Goal: Task Accomplishment & Management: Complete application form

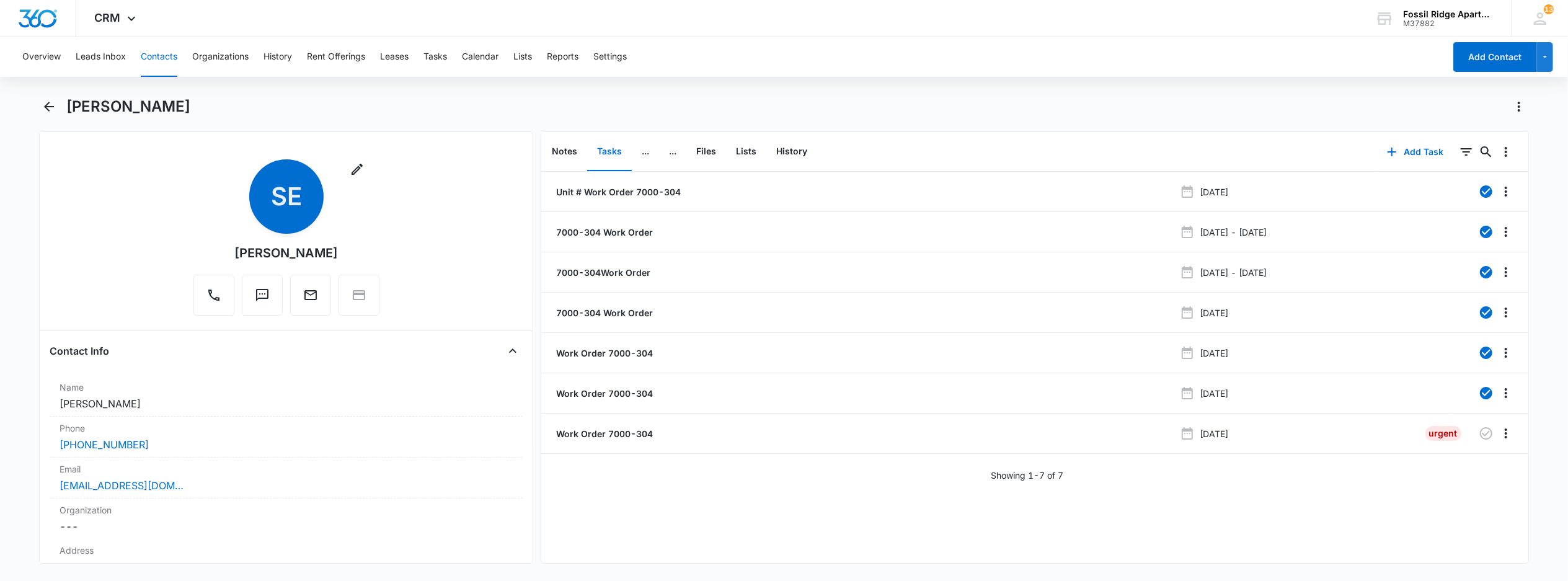
click at [166, 59] on button "Contacts" at bounding box center [159, 57] width 36 height 40
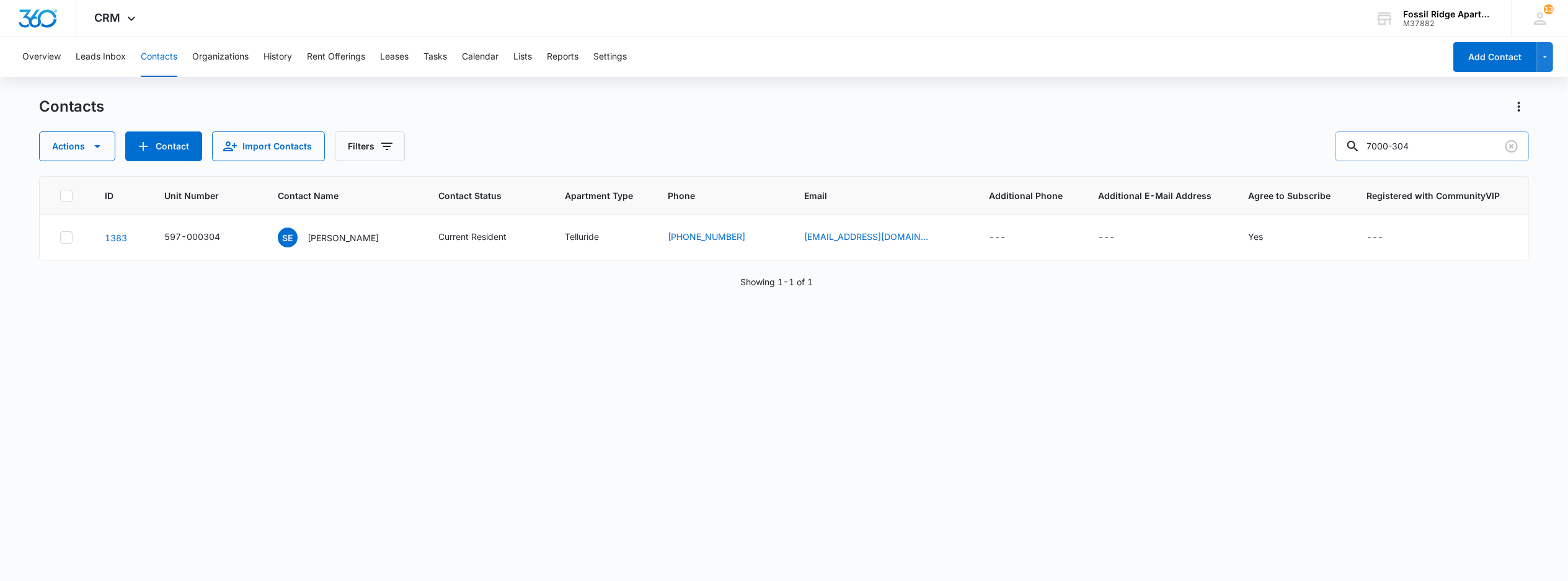
click at [1426, 155] on input "7000-304" at bounding box center [1432, 145] width 193 height 30
type input "7"
click at [1397, 145] on input "6767-303" at bounding box center [1432, 145] width 193 height 30
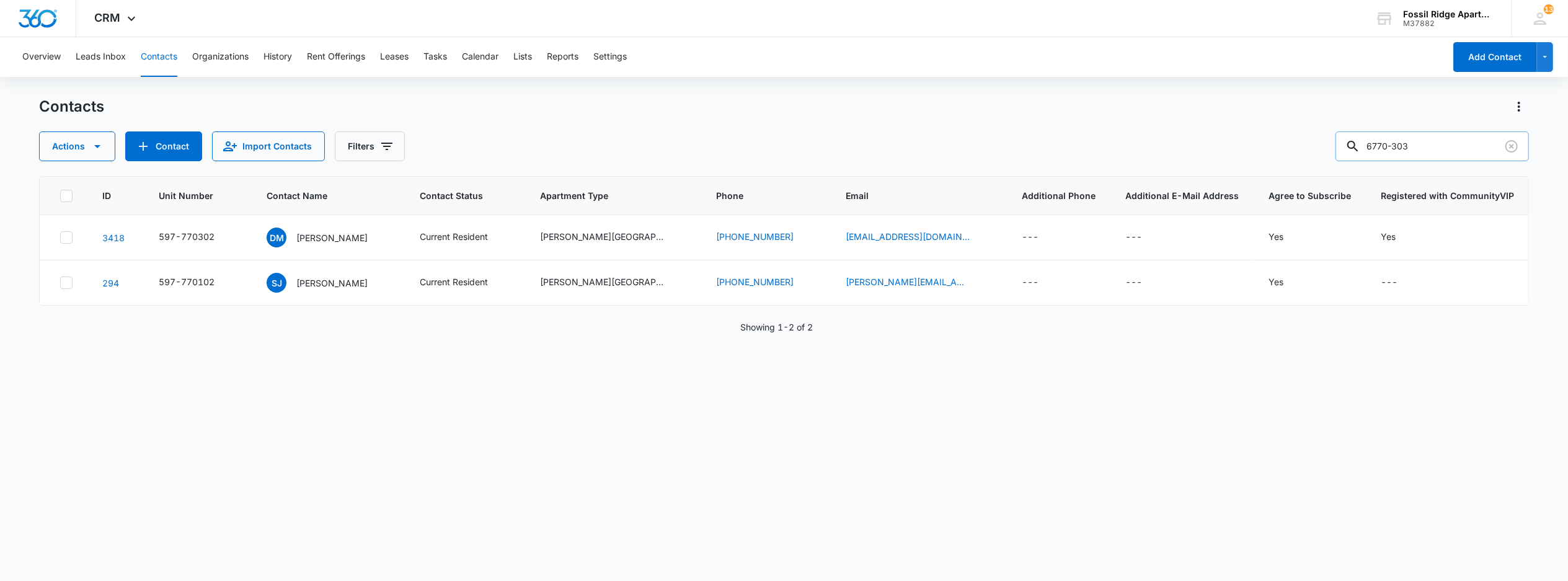
click at [1386, 143] on input "6770-303" at bounding box center [1432, 145] width 193 height 30
click at [1399, 140] on input "770-303" at bounding box center [1432, 145] width 193 height 30
type input "770303"
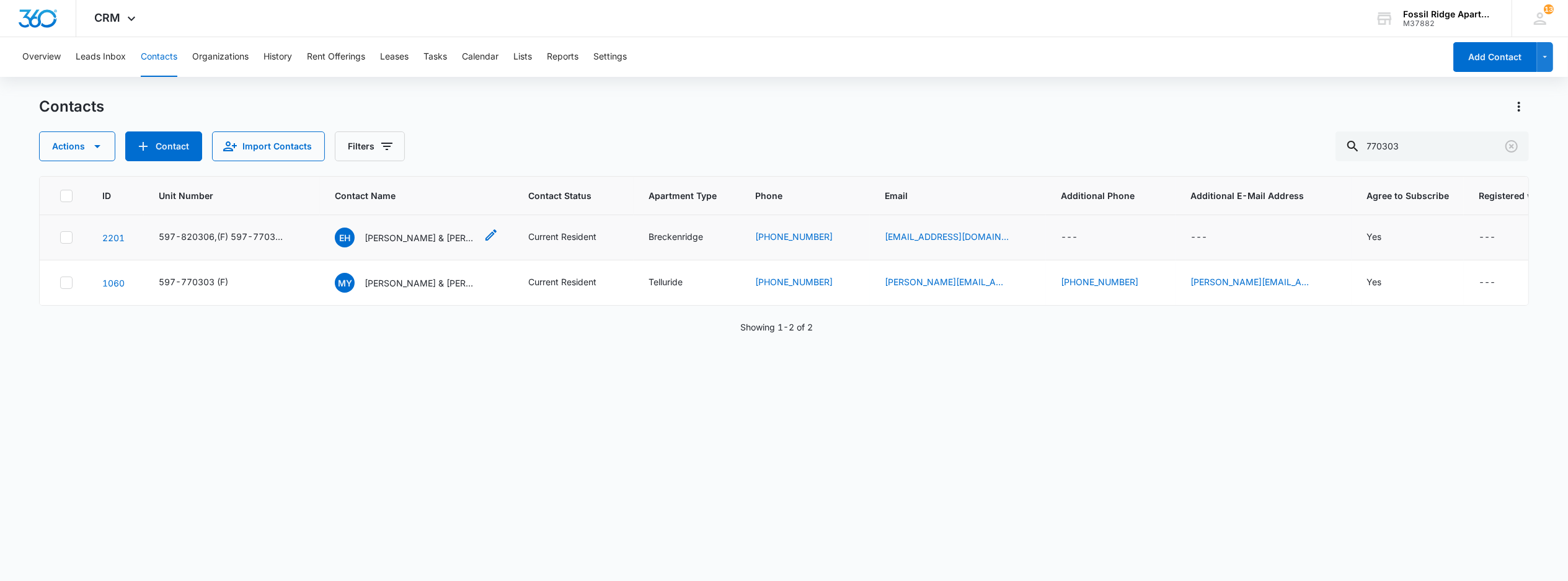
click at [405, 226] on td "EH [PERSON_NAME] & [PERSON_NAME] (F)" at bounding box center [417, 237] width 193 height 45
drag, startPoint x: 405, startPoint y: 226, endPoint x: 401, endPoint y: 234, distance: 8.9
click at [400, 234] on p "[PERSON_NAME] & [PERSON_NAME] (F)" at bounding box center [420, 238] width 112 height 13
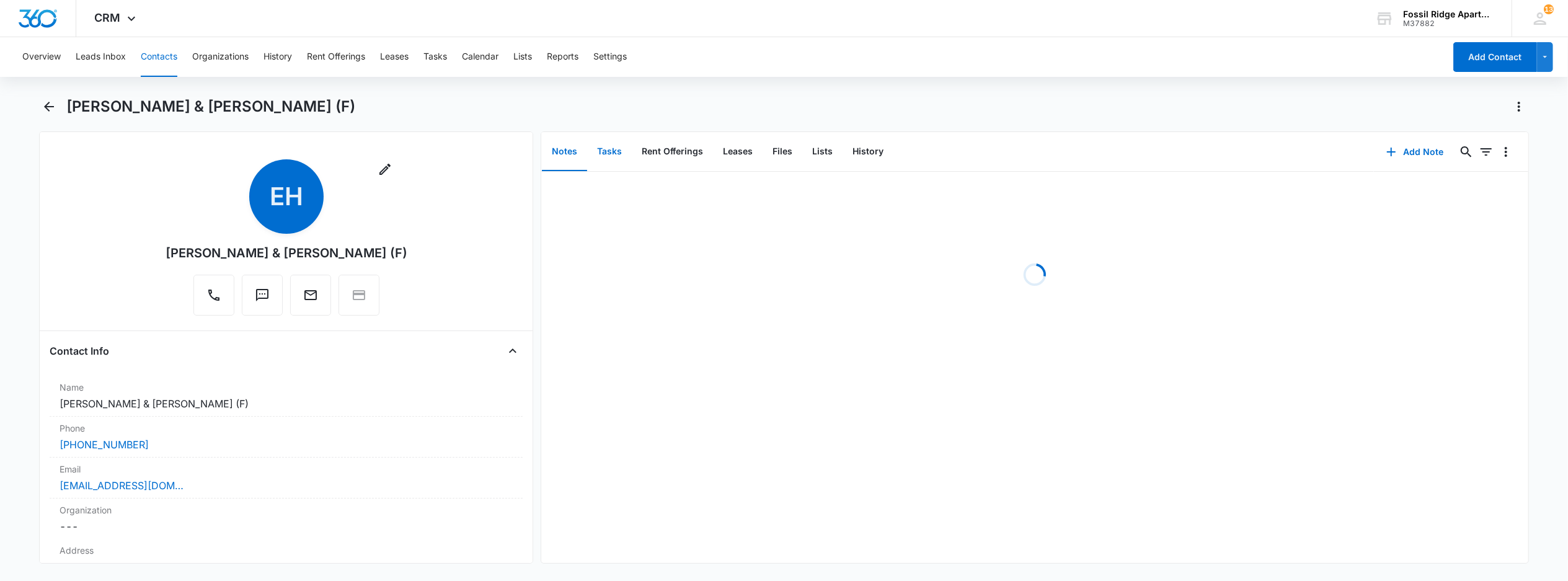
click at [619, 149] on button "Tasks" at bounding box center [609, 152] width 45 height 38
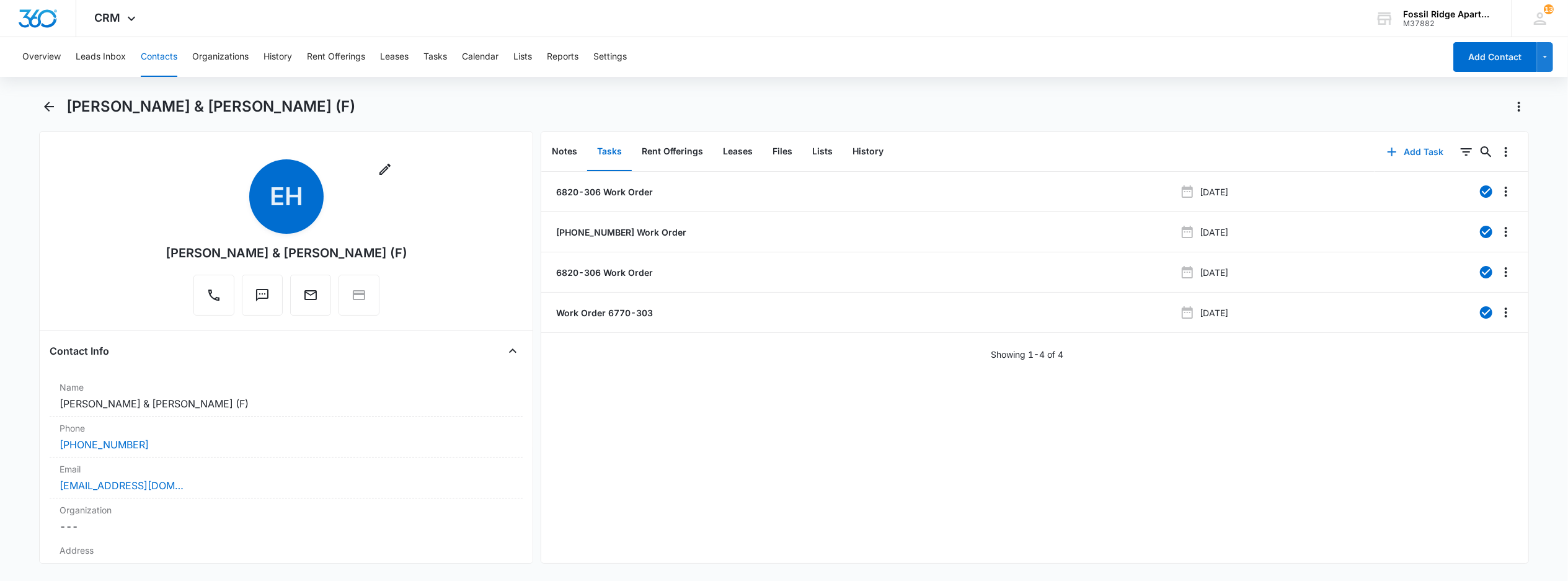
click at [1405, 151] on button "Add Task" at bounding box center [1416, 151] width 82 height 30
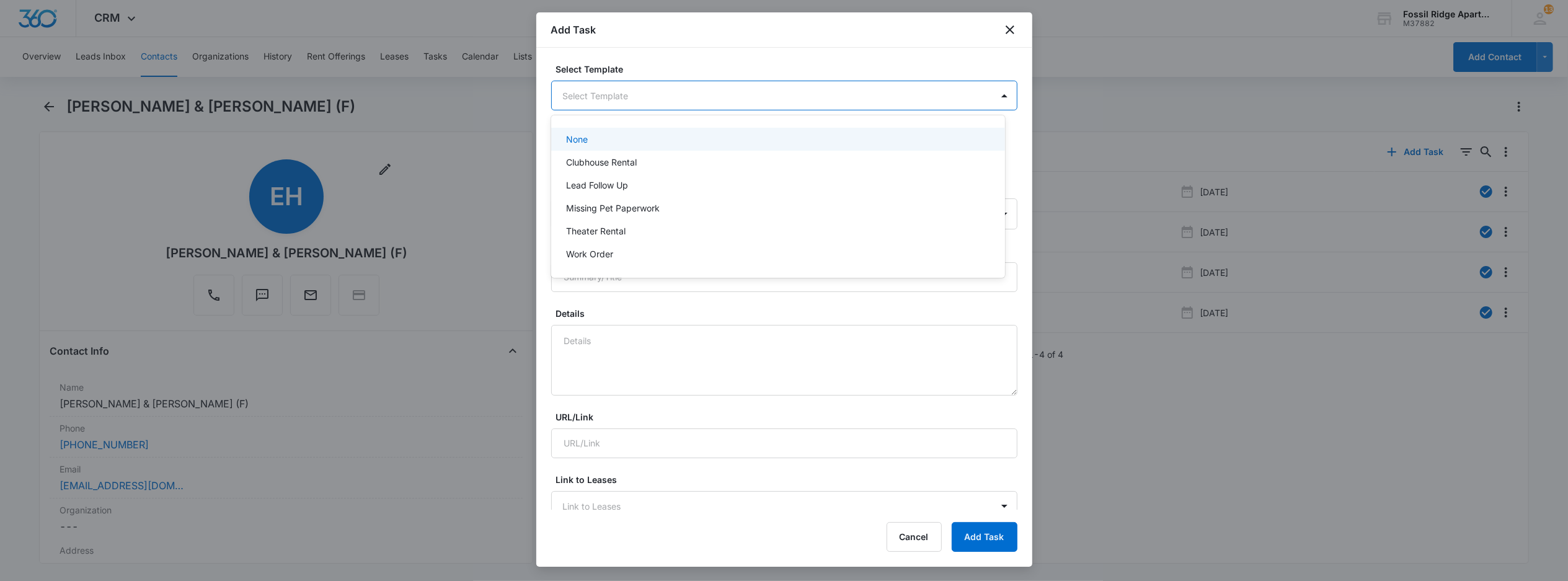
click at [672, 90] on body "CRM Apps Reputation Websites Forms CRM Email Social POS Content Ads Intelligenc…" at bounding box center [784, 290] width 1568 height 581
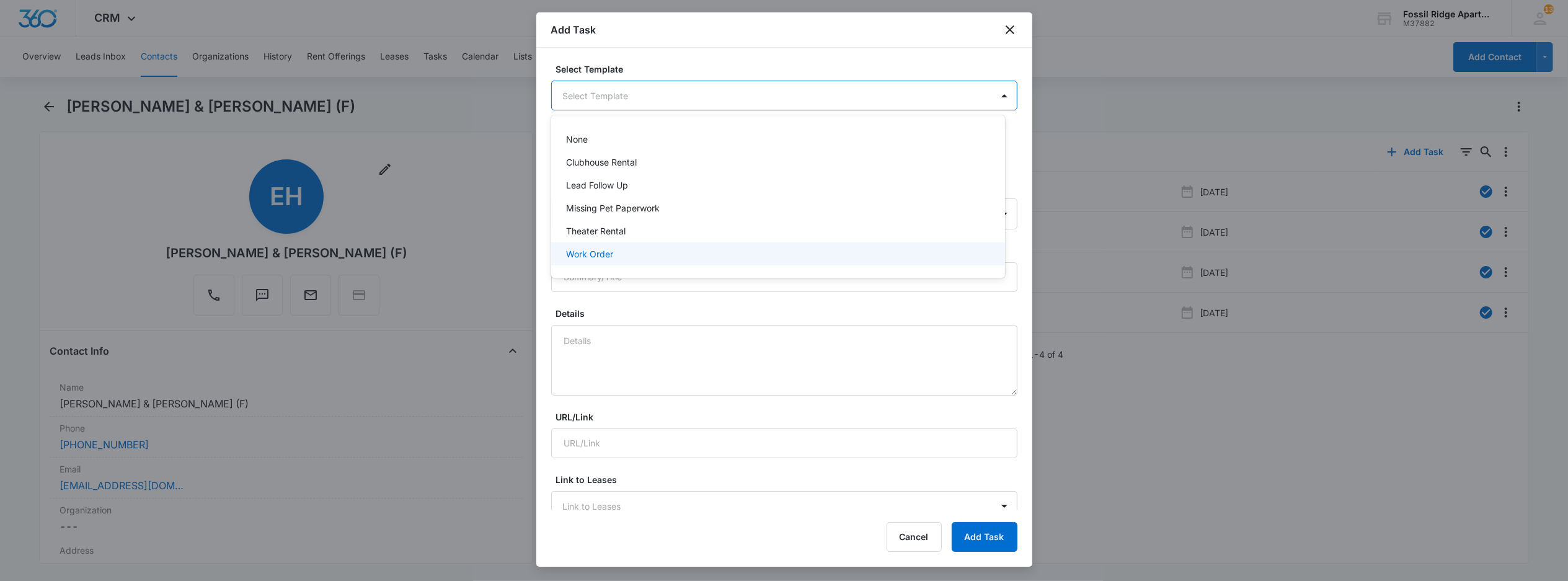
click at [599, 251] on p "Work Order" at bounding box center [589, 254] width 47 height 13
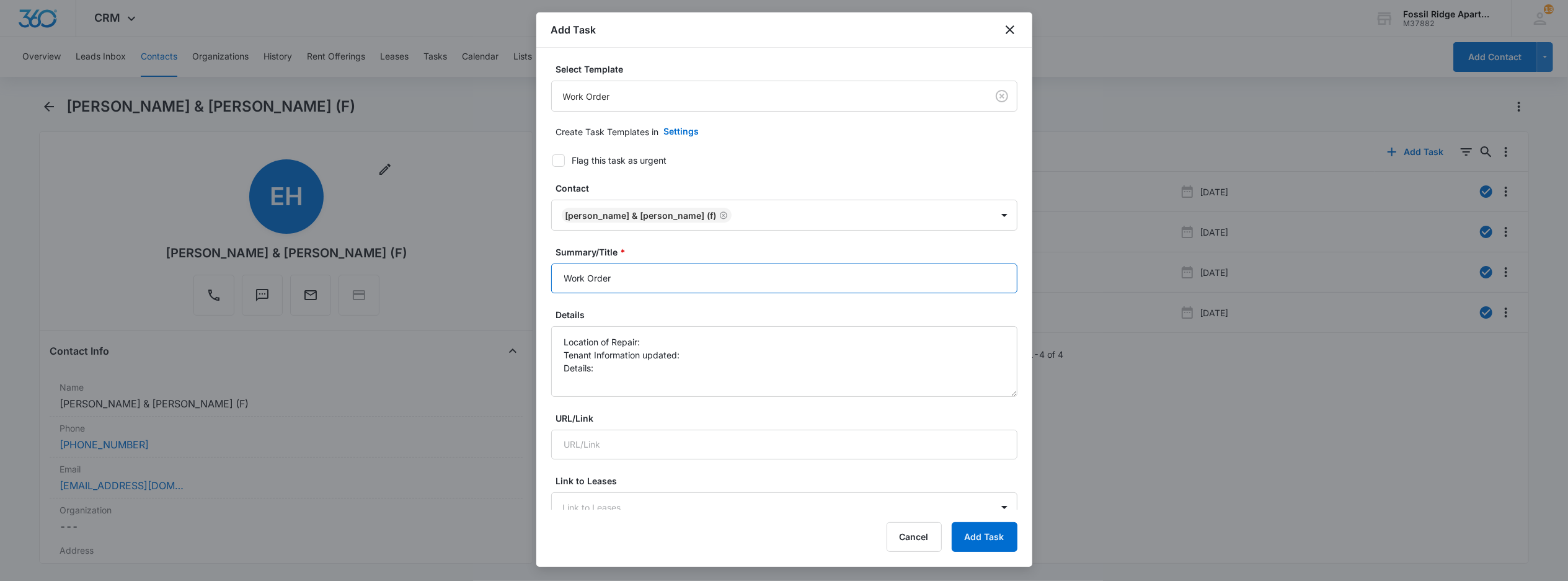
click at [633, 283] on input "Work Order" at bounding box center [785, 278] width 467 height 30
type input "Work Order 6770-303"
click at [652, 355] on textarea "Location of Repair: Tenant Information updated: Details:" at bounding box center [785, 361] width 467 height 71
click at [653, 348] on textarea "Location of Repair: Tenant Information updated: Details:" at bounding box center [785, 361] width 467 height 71
click at [686, 350] on textarea "Location of Repair: kitchen Tenant Information updated: Details:" at bounding box center [785, 361] width 467 height 71
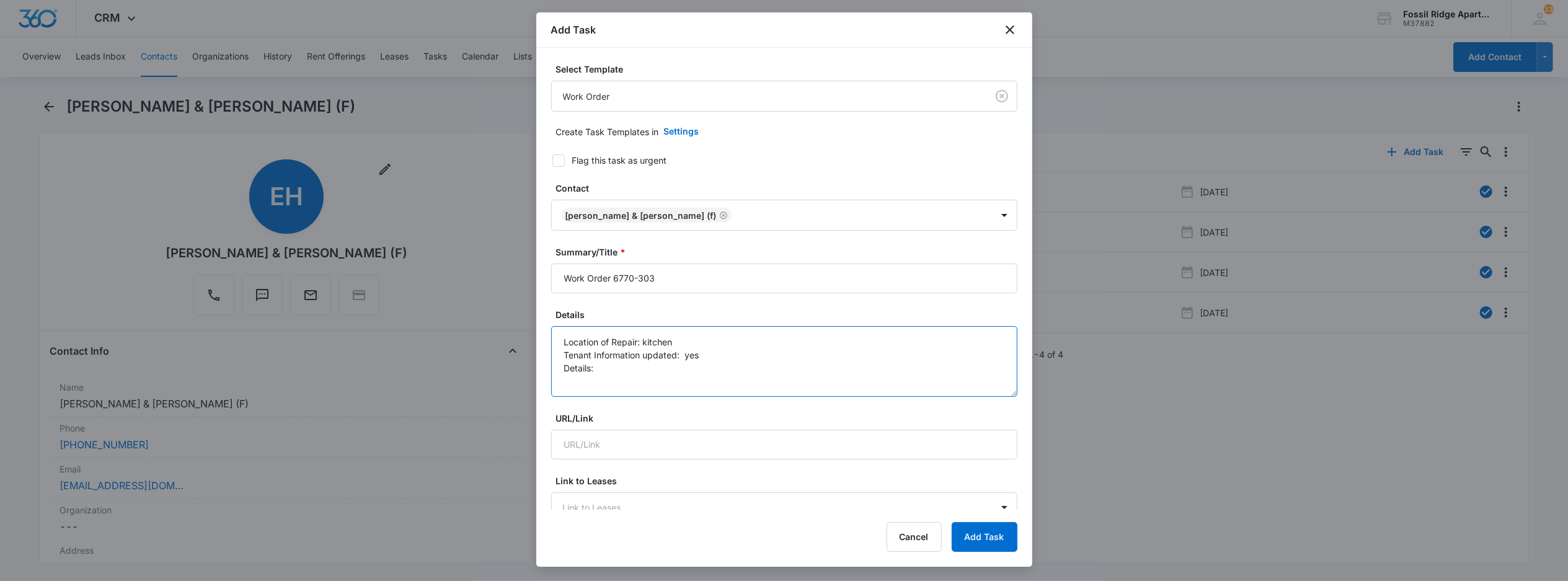
click at [577, 360] on textarea "Location of Repair: kitchen Tenant Information updated: yes Details:" at bounding box center [785, 361] width 467 height 71
click at [601, 368] on textarea "Location of Repair: kitchen Tenant Information updated: yes Details:" at bounding box center [785, 361] width 467 height 71
click at [605, 371] on textarea "Location of Repair: kitchen Tenant Information updated: yes Details:" at bounding box center [785, 361] width 467 height 71
click at [600, 371] on textarea "Location of Repair: kitchen Tenant Information updated: yes Details:" at bounding box center [785, 361] width 467 height 71
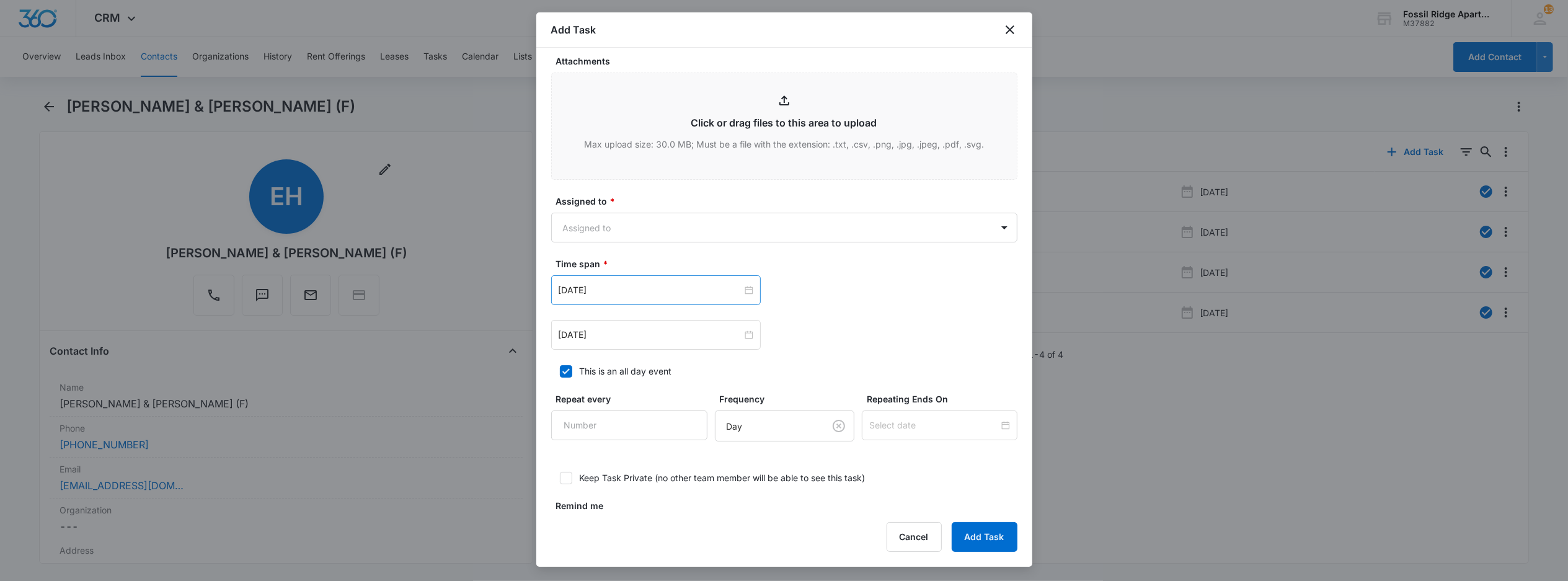
scroll to position [572, 0]
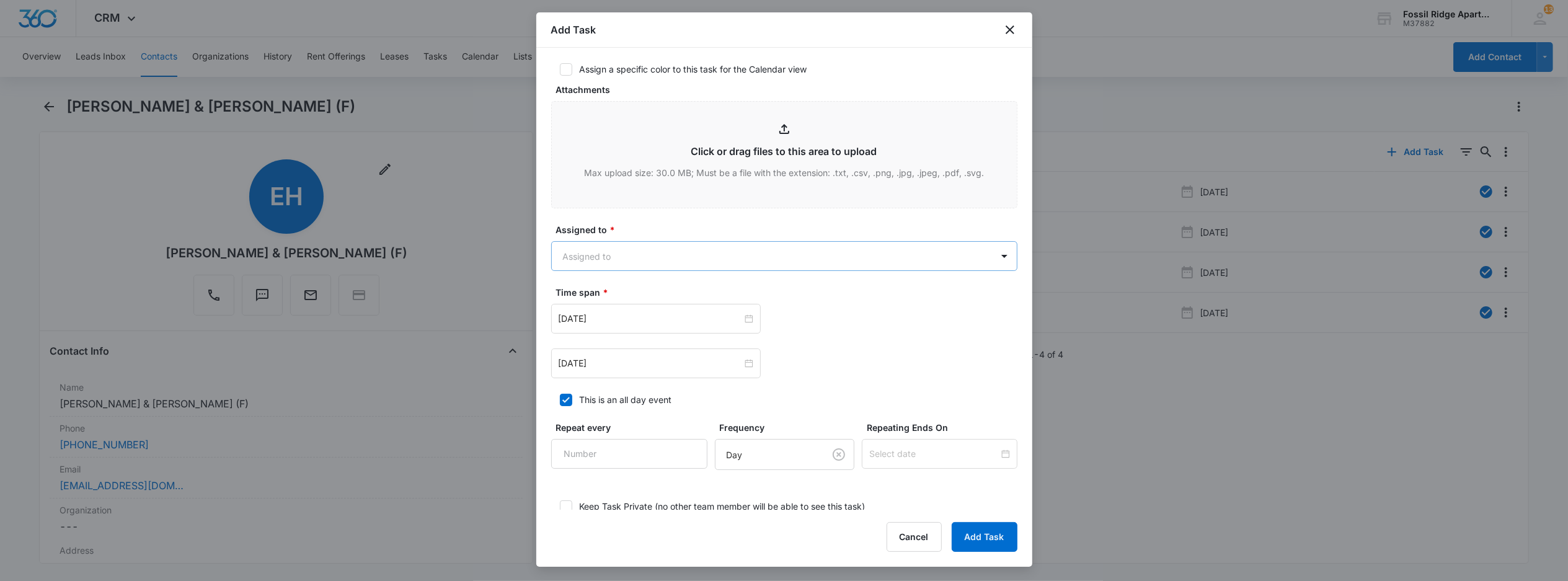
type textarea "Location of Repair: kitchen Tenant Information updated: yes Details: dishwasher…"
click at [666, 263] on body "CRM Apps Reputation Websites Forms CRM Email Social POS Content Ads Intelligenc…" at bounding box center [784, 290] width 1568 height 581
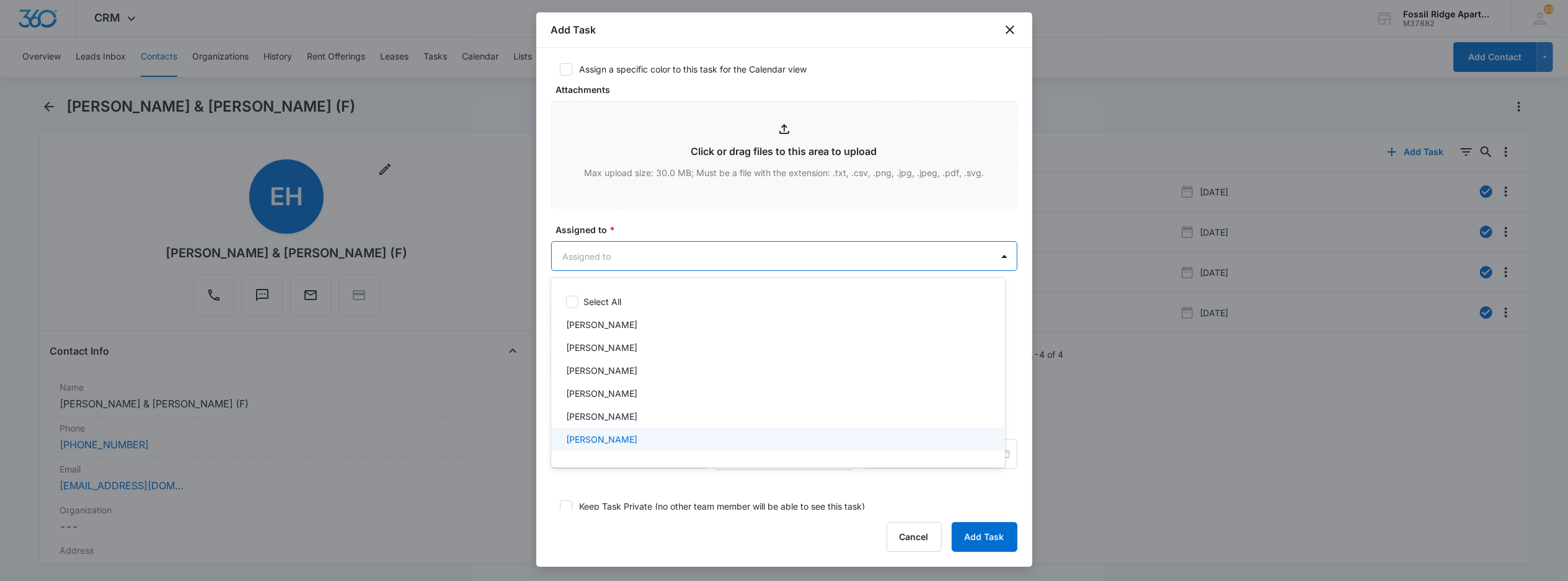
click at [617, 442] on p "[PERSON_NAME]" at bounding box center [601, 440] width 72 height 13
click at [723, 214] on div at bounding box center [784, 290] width 1568 height 581
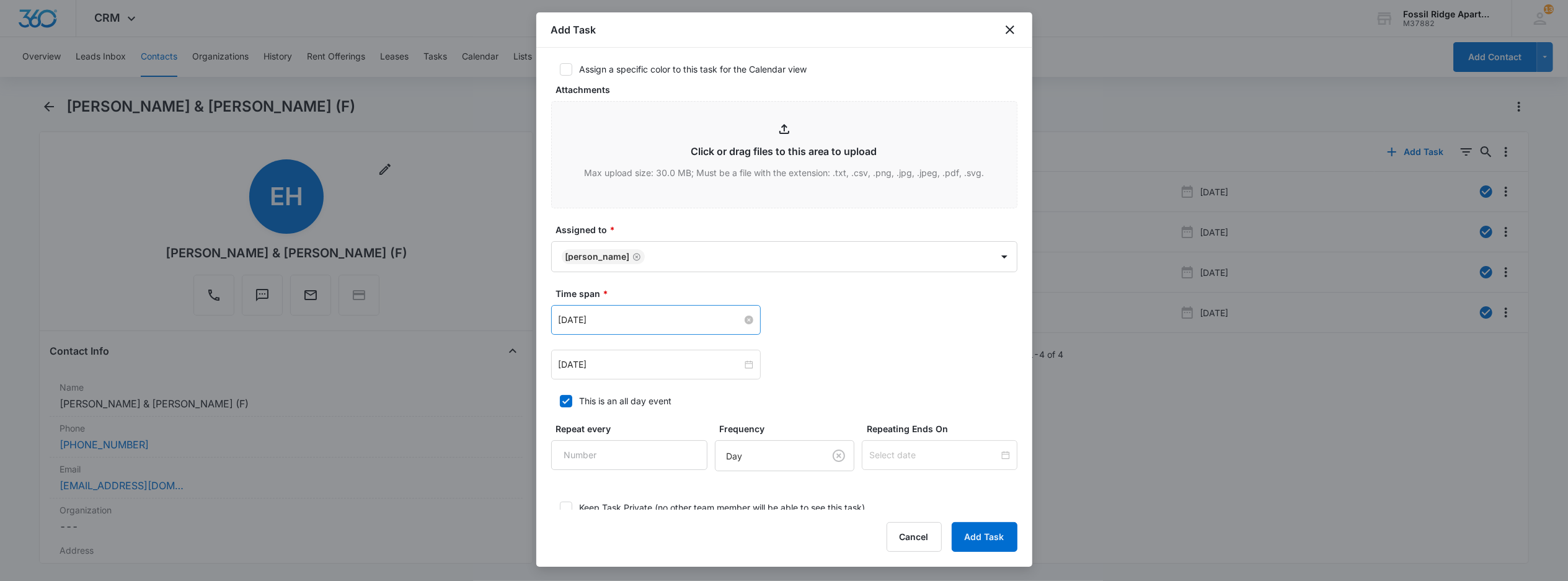
click at [735, 315] on div "[DATE]" at bounding box center [656, 320] width 195 height 13
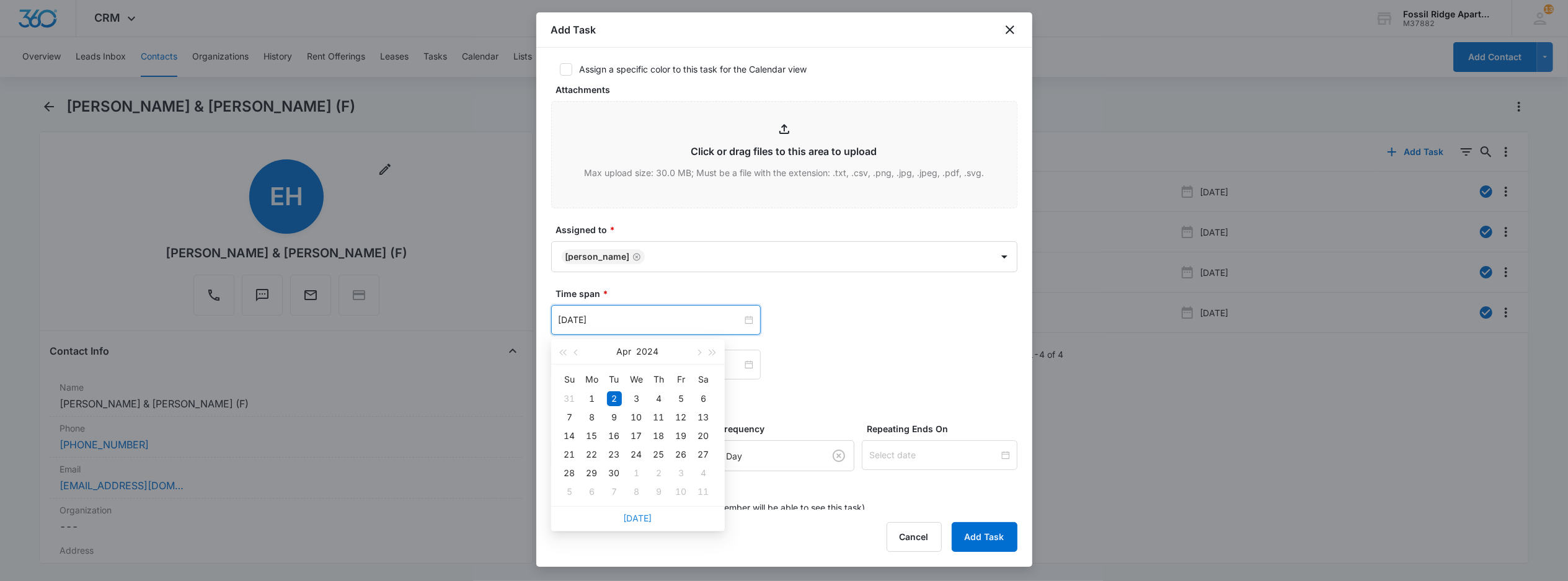
click at [641, 522] on link "[DATE]" at bounding box center [638, 517] width 29 height 11
type input "[DATE]"
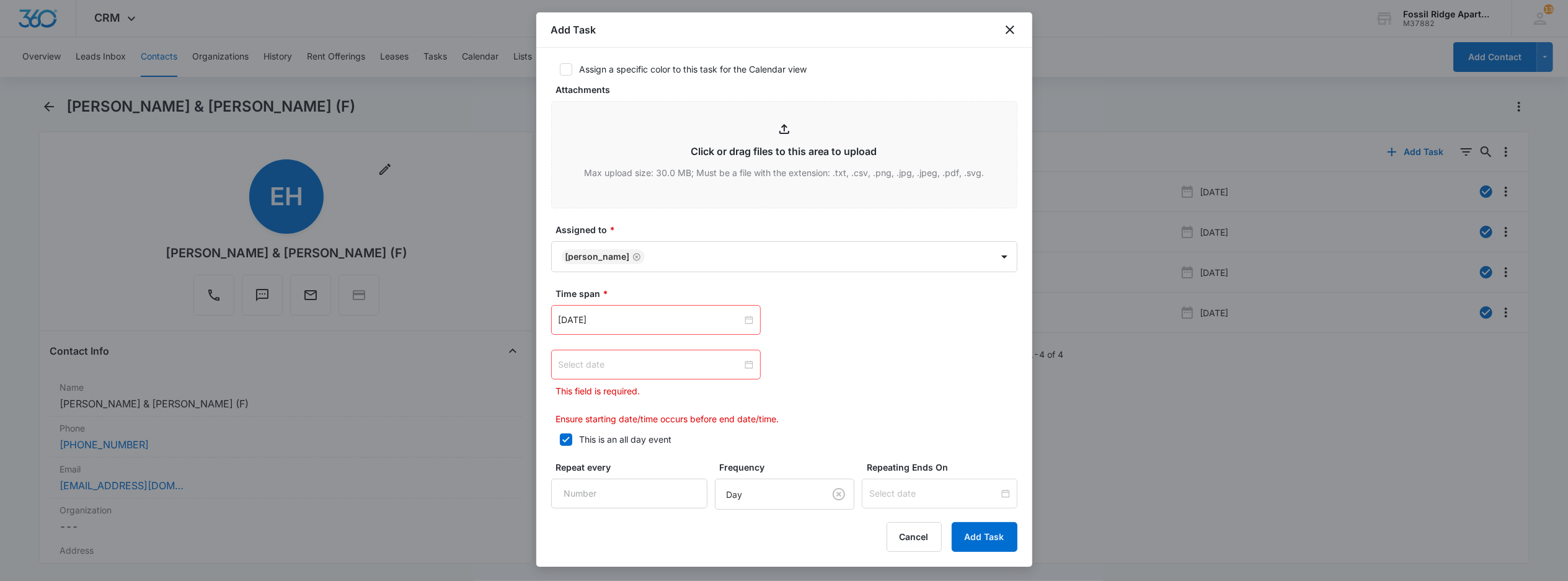
click at [747, 355] on div at bounding box center [656, 364] width 209 height 30
click at [640, 331] on link "[DATE]" at bounding box center [638, 334] width 29 height 11
type input "[DATE]"
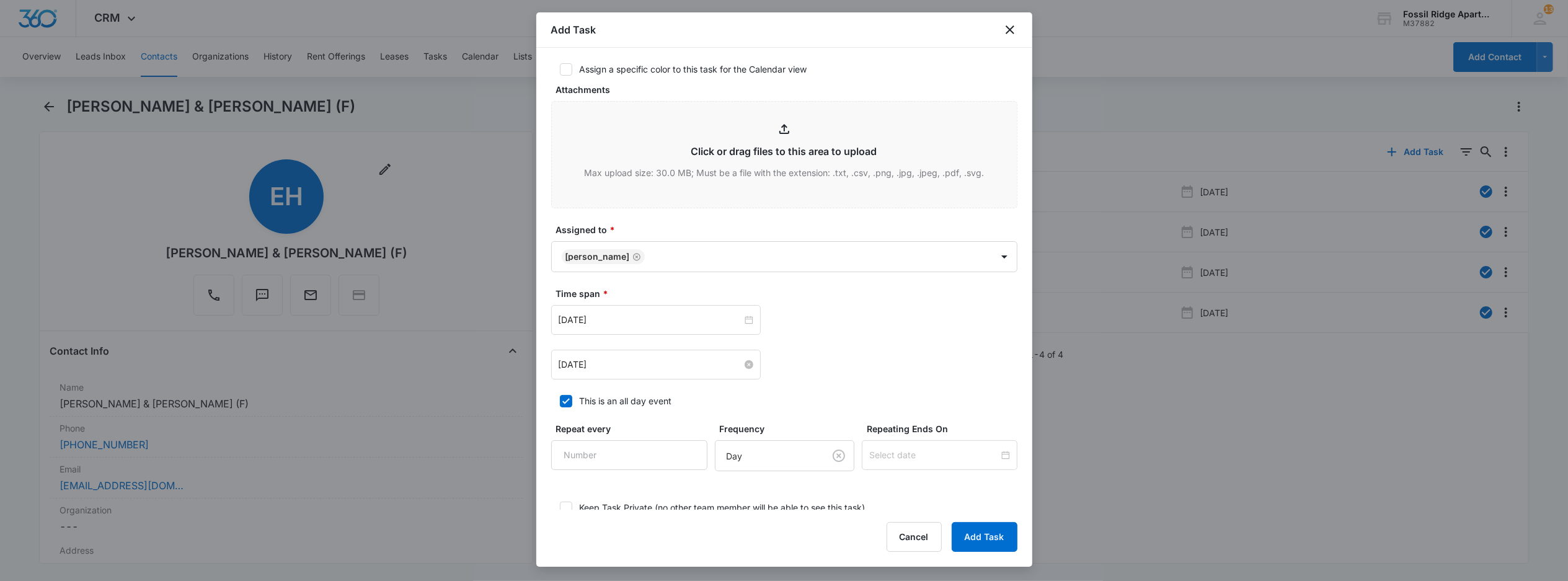
click at [874, 365] on div "[DATE] [DATE] Su Mo Tu We Th Fr Sa 31 1 2 3 4 5 6 7 8 9 10 11 12 13 14 15 16 17…" at bounding box center [785, 364] width 467 height 30
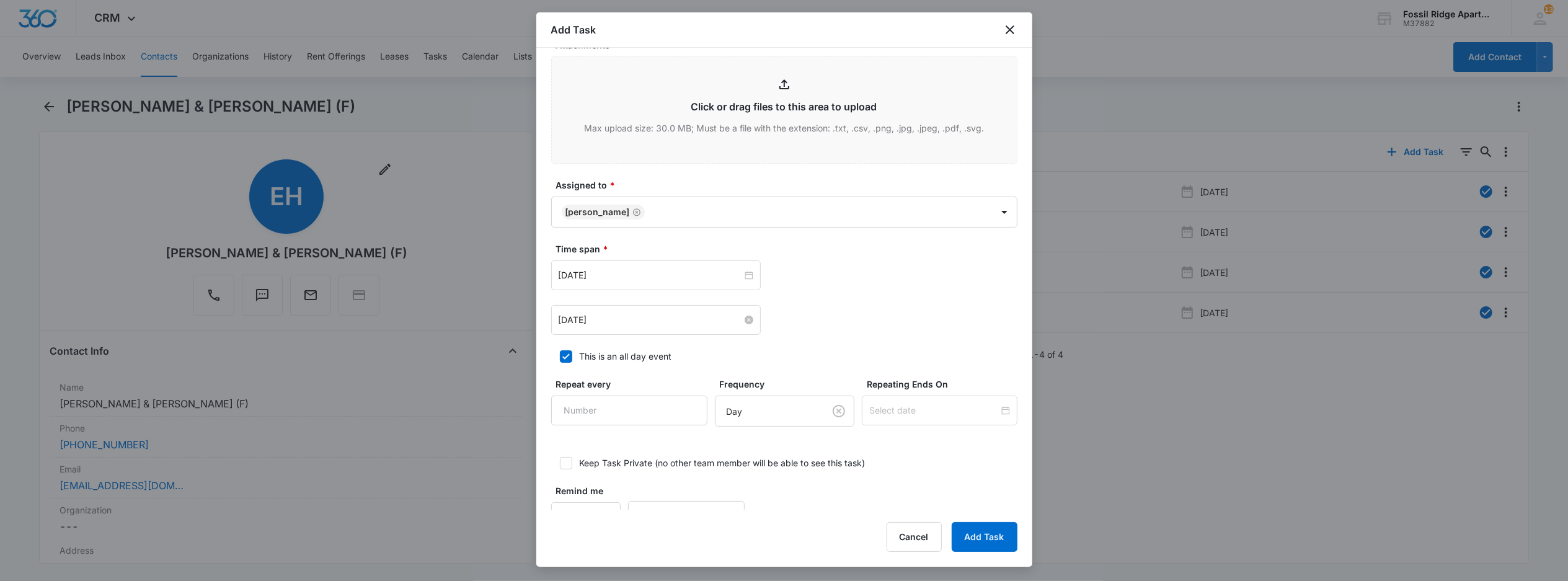
scroll to position [656, 0]
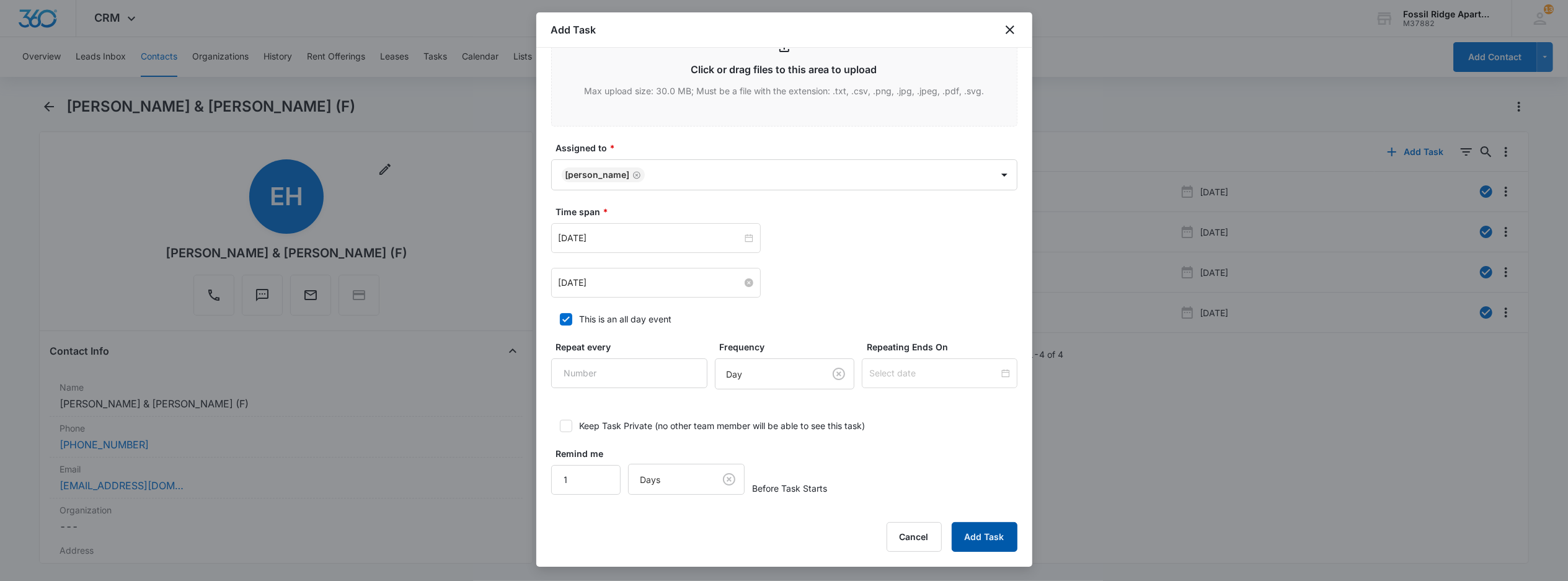
click at [996, 531] on button "Add Task" at bounding box center [985, 536] width 66 height 30
